Goal: Transaction & Acquisition: Book appointment/travel/reservation

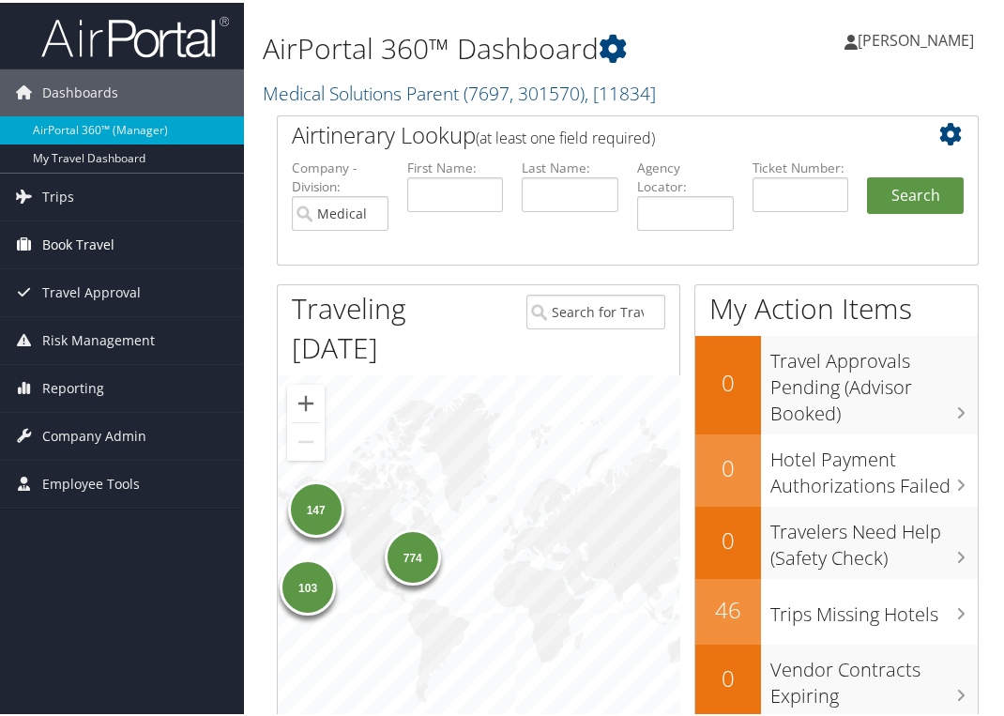
click at [82, 240] on span "Book Travel" at bounding box center [78, 242] width 72 height 47
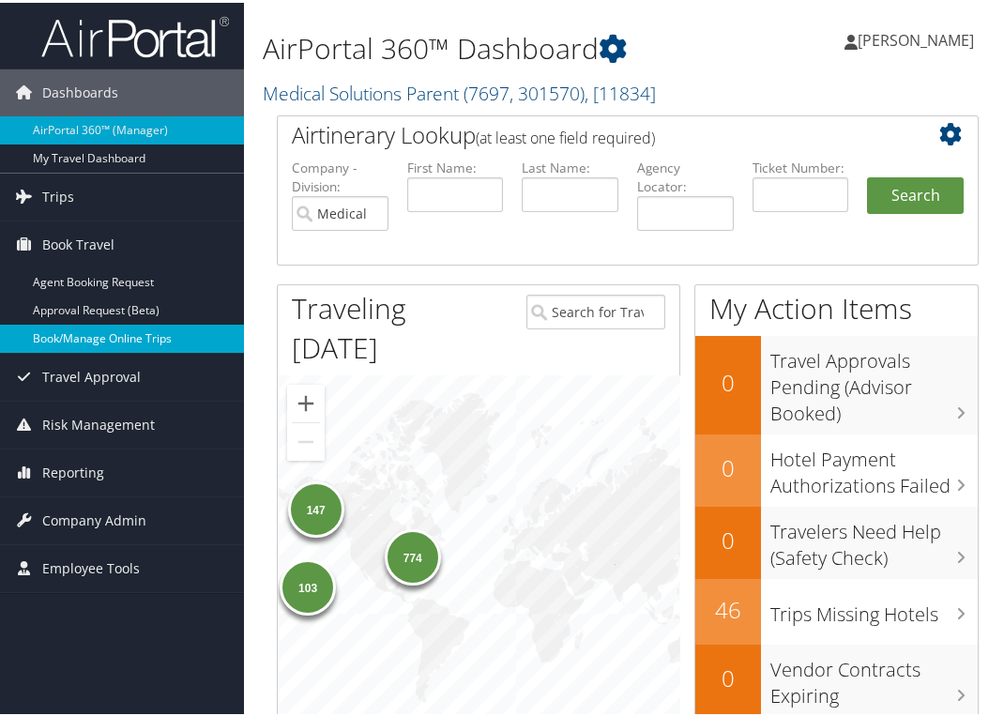
click at [75, 326] on link "Book/Manage Online Trips" at bounding box center [122, 336] width 244 height 28
